Goal: Information Seeking & Learning: Understand process/instructions

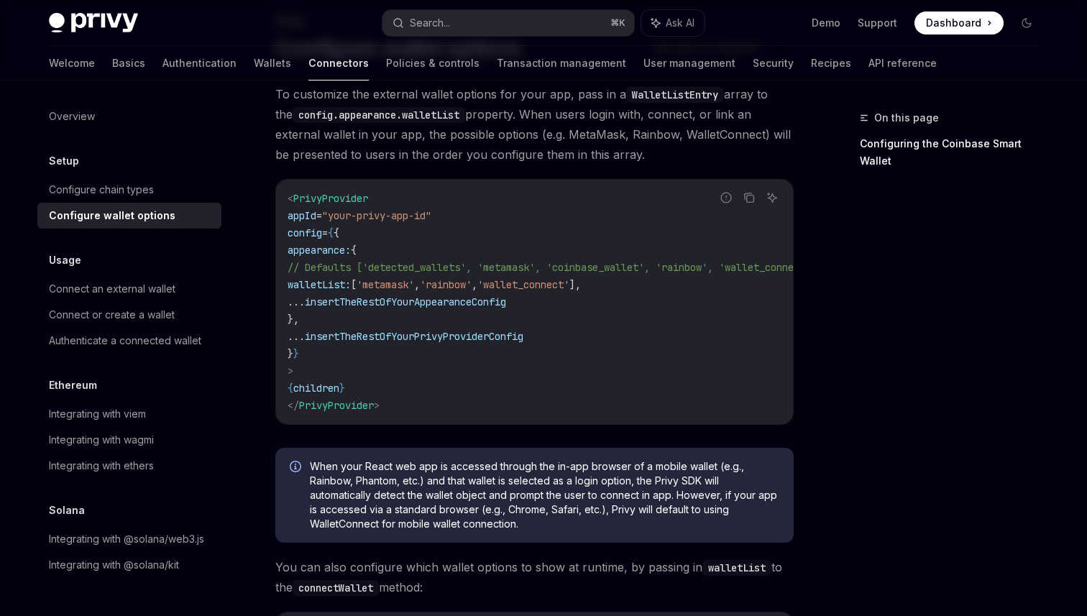
scroll to position [81, 0]
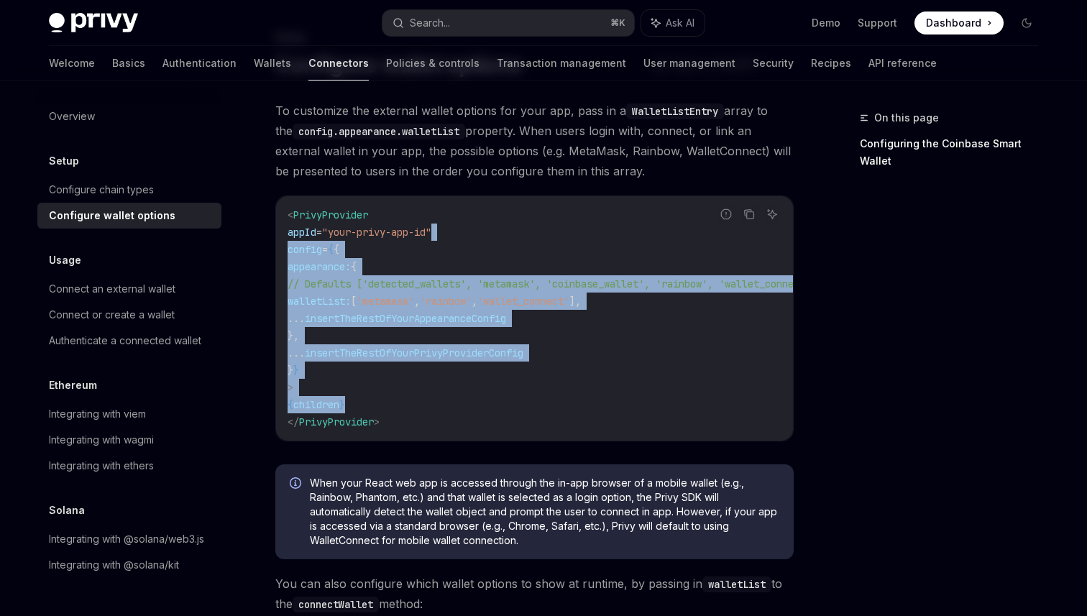
drag, startPoint x: 496, startPoint y: 224, endPoint x: 497, endPoint y: 411, distance: 186.9
click at [497, 411] on code "< PrivyProvider appId = "your-privy-app-id" config = { { appearance: { // Defau…" at bounding box center [570, 318] width 564 height 224
drag, startPoint x: 482, startPoint y: 399, endPoint x: 485, endPoint y: 220, distance: 179.0
click at [484, 222] on code "< PrivyProvider appId = "your-privy-app-id" config = { { appearance: { // Defau…" at bounding box center [570, 318] width 564 height 224
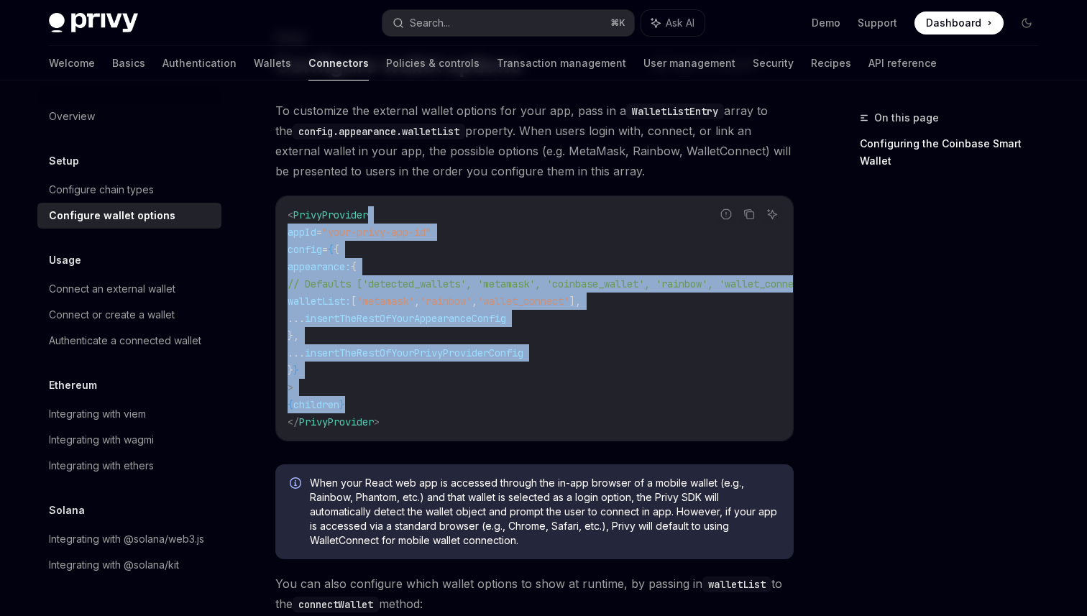
click at [479, 321] on span "insertTheRestOfYourAppearanceConfig" at bounding box center [405, 318] width 201 height 13
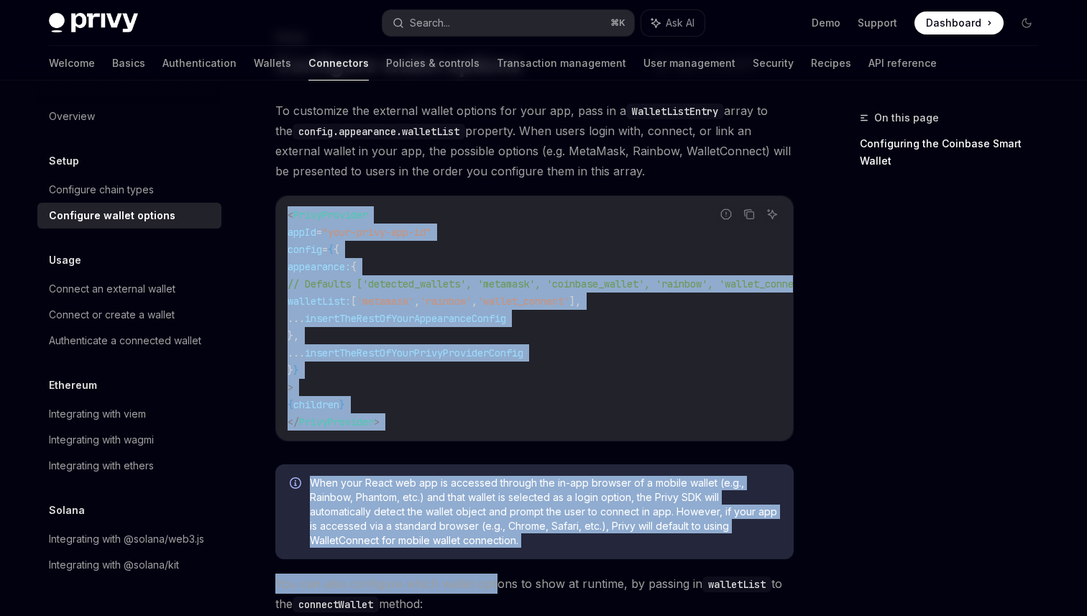
drag, startPoint x: 447, startPoint y: 201, endPoint x: 495, endPoint y: 587, distance: 389.7
click at [508, 556] on div "When your React web app is accessed through the in-app browser of a mobile wall…" at bounding box center [534, 511] width 518 height 95
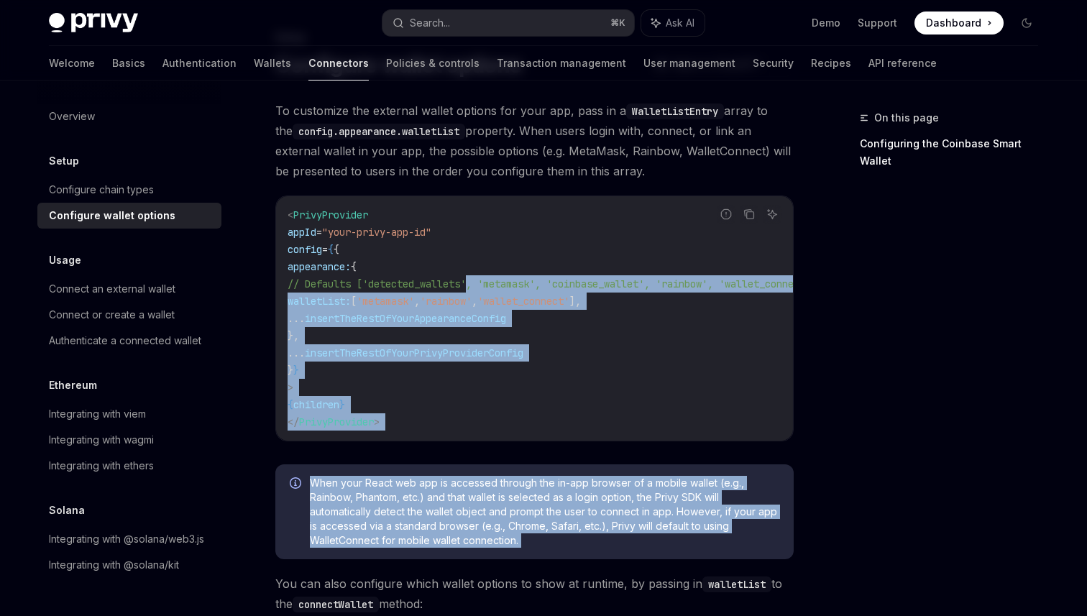
drag, startPoint x: 518, startPoint y: 568, endPoint x: 474, endPoint y: 123, distance: 447.1
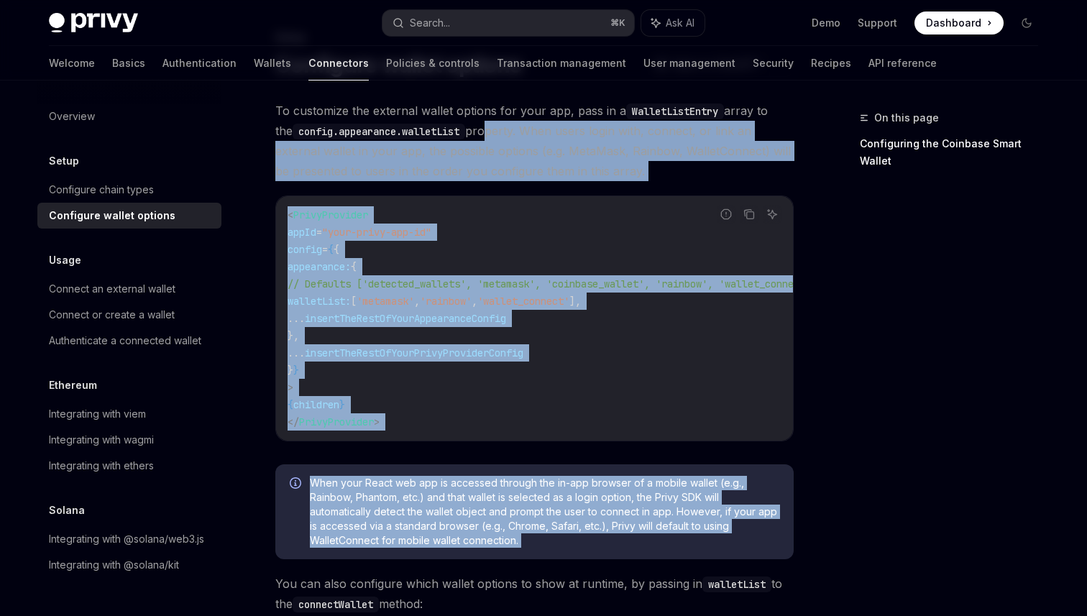
click at [499, 364] on code "< PrivyProvider appId = "your-privy-app-id" config = { { appearance: { // Defau…" at bounding box center [570, 318] width 564 height 224
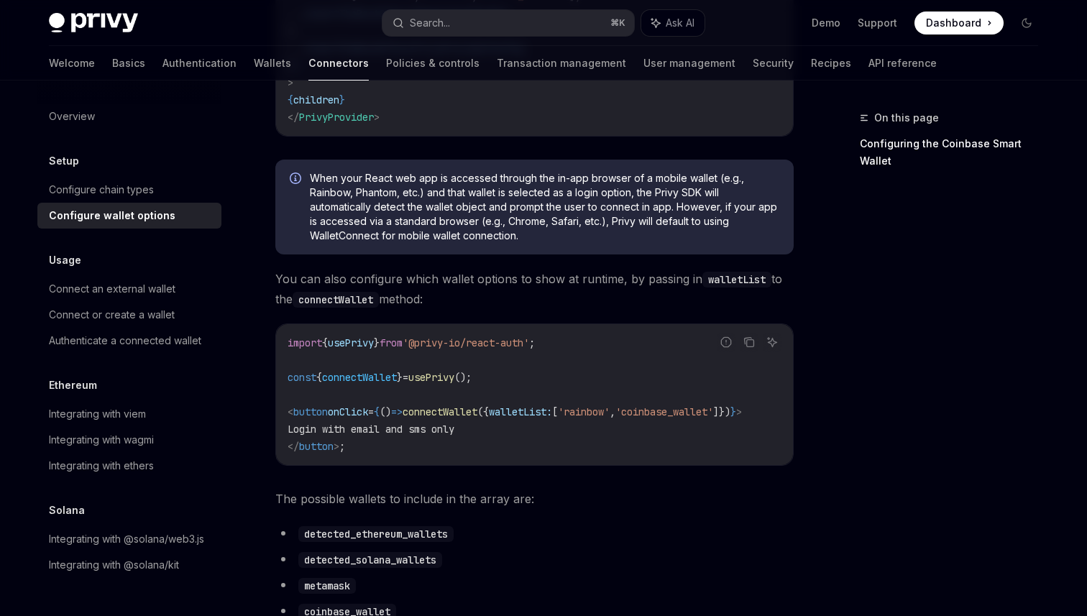
scroll to position [477, 0]
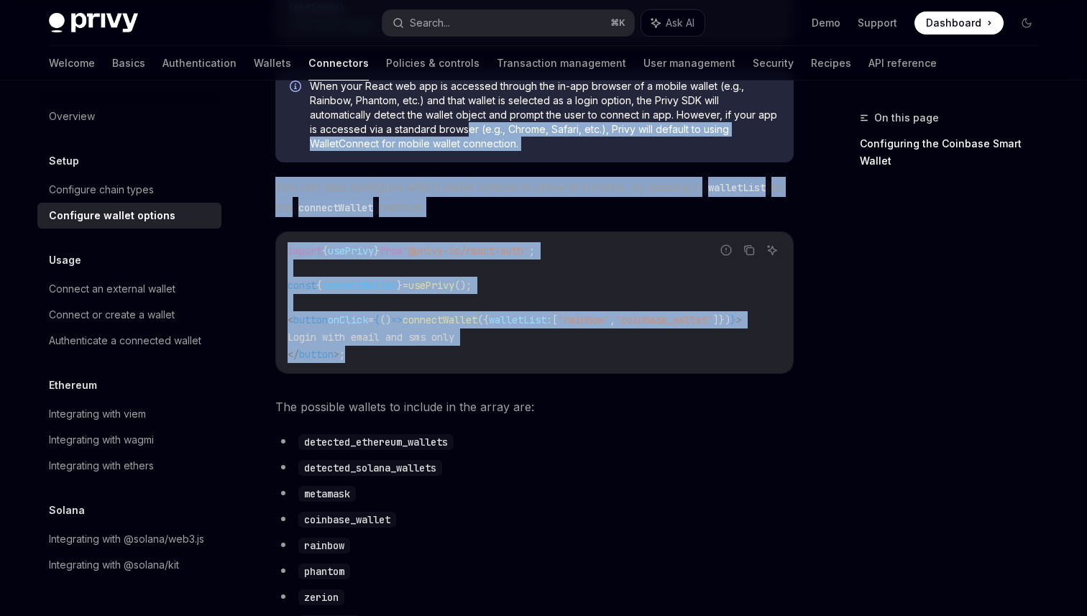
drag, startPoint x: 498, startPoint y: 364, endPoint x: 466, endPoint y: 117, distance: 249.4
click at [493, 337] on code "import { usePrivy } from '@privy-io/react-auth' ; const { connectWallet } = use…" at bounding box center [535, 302] width 494 height 121
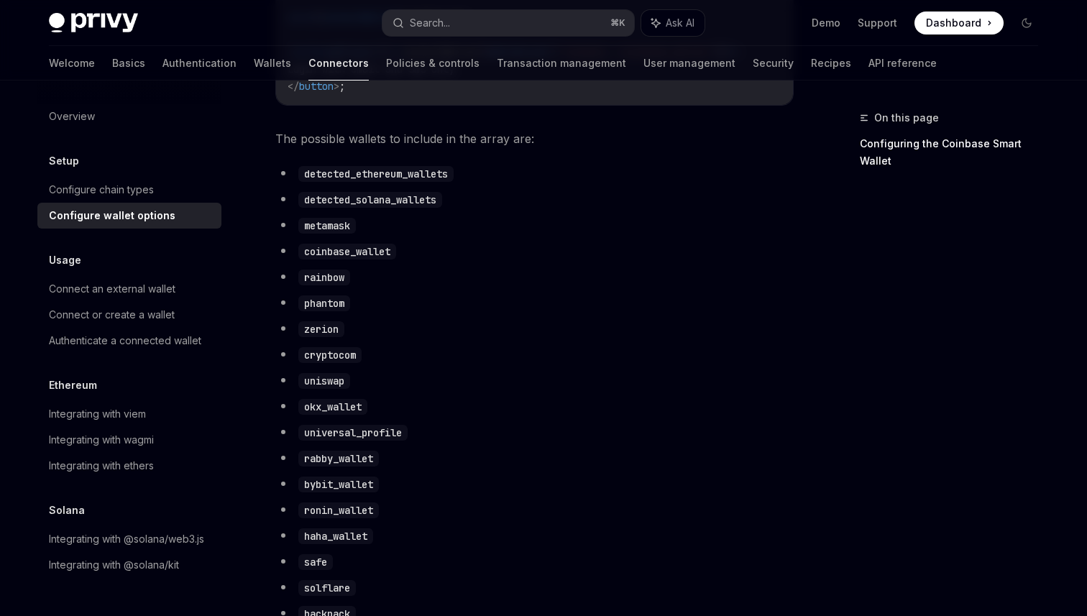
scroll to position [817, 0]
